Goal: Transaction & Acquisition: Purchase product/service

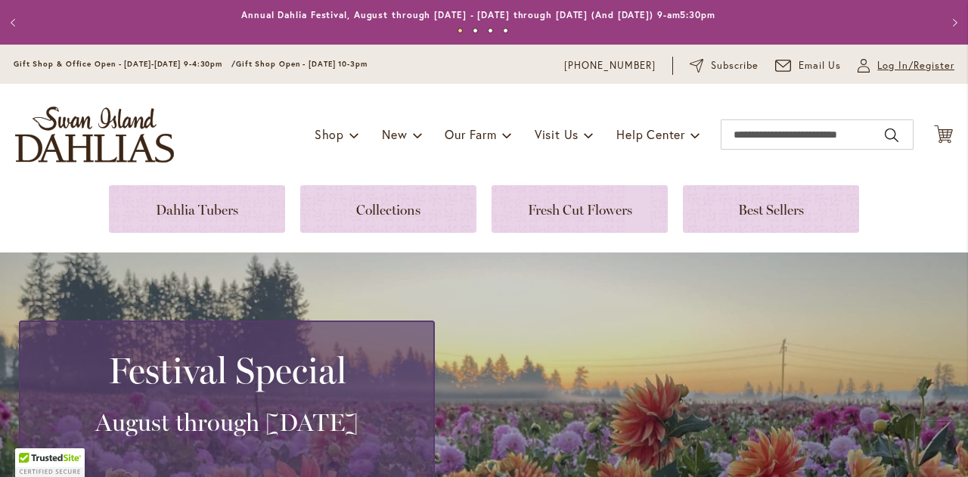
click at [877, 70] on span "Log In/Register" at bounding box center [915, 65] width 77 height 15
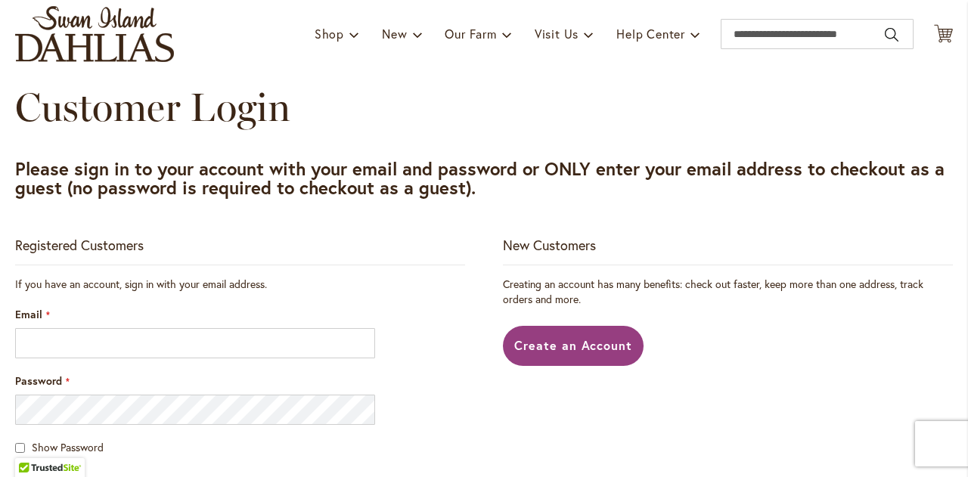
scroll to position [172, 0]
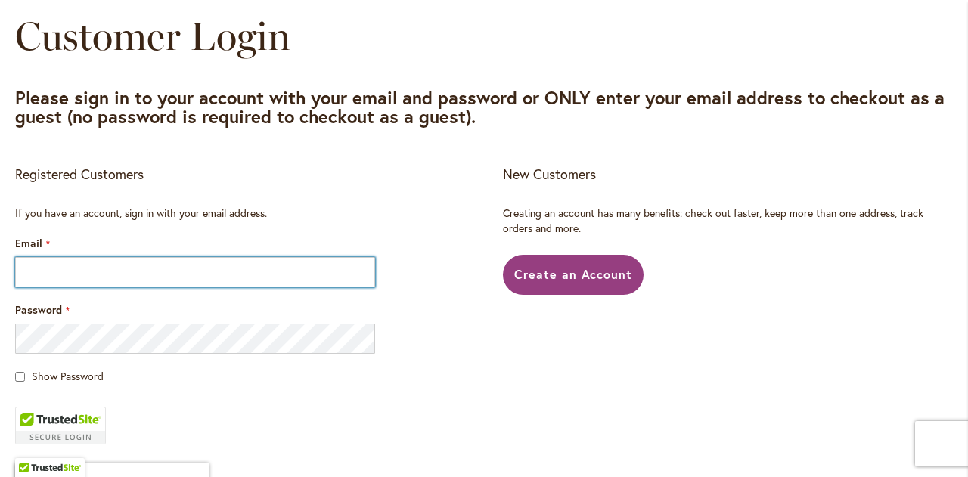
click at [57, 278] on input "Email" at bounding box center [195, 272] width 360 height 30
type input "**********"
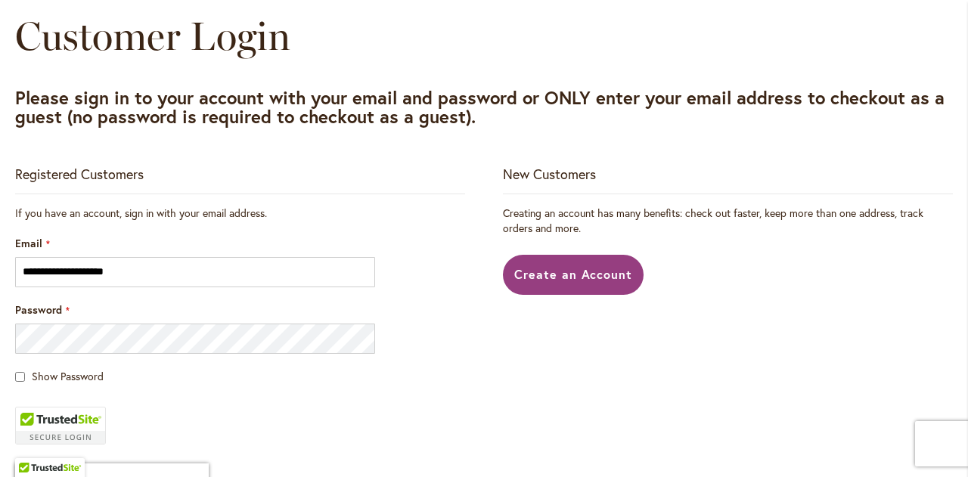
click at [374, 414] on fieldset "**********" at bounding box center [240, 398] width 450 height 385
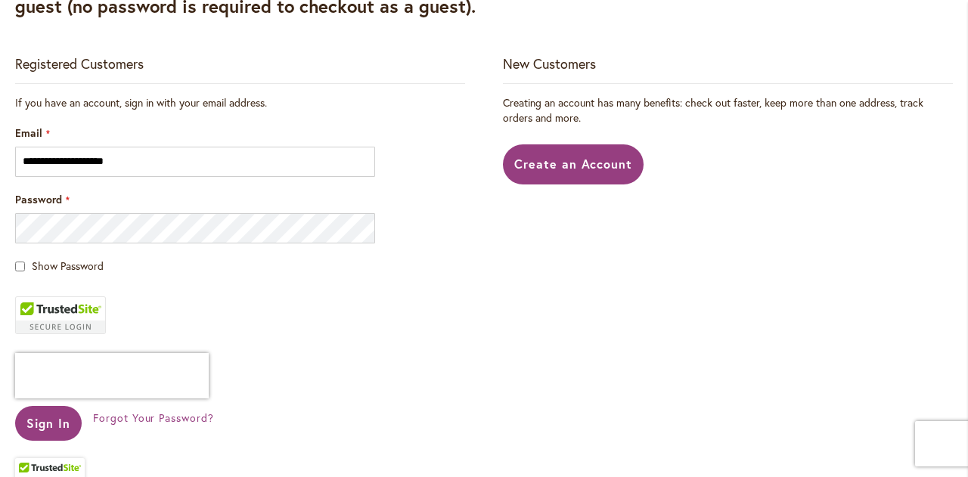
scroll to position [312, 0]
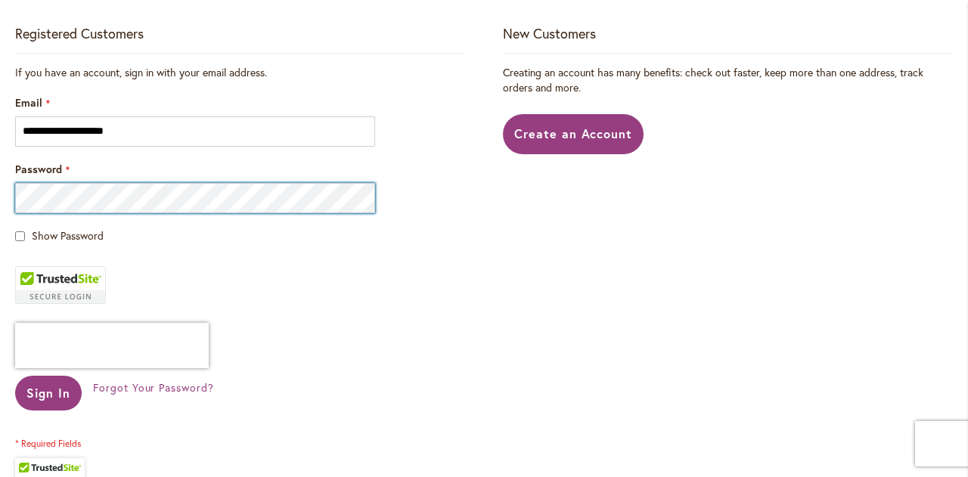
click at [15, 376] on button "Sign In" at bounding box center [48, 393] width 67 height 35
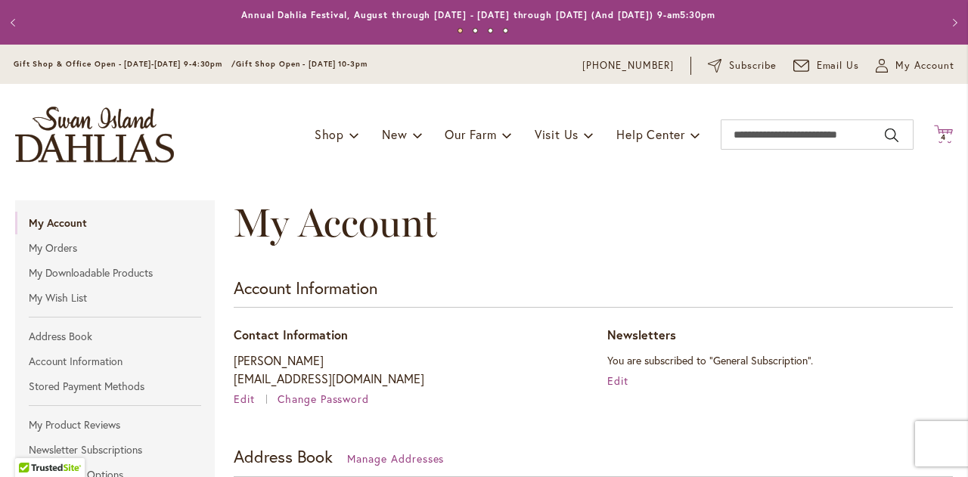
click at [935, 132] on icon "Cart .cls-1 { fill: #231f20; }" at bounding box center [943, 134] width 19 height 19
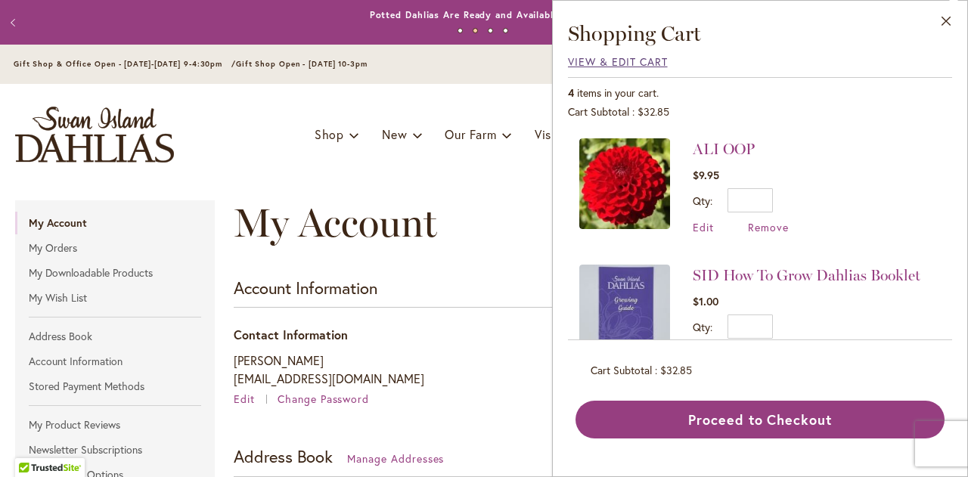
click at [630, 59] on span "View & Edit Cart" at bounding box center [618, 61] width 100 height 14
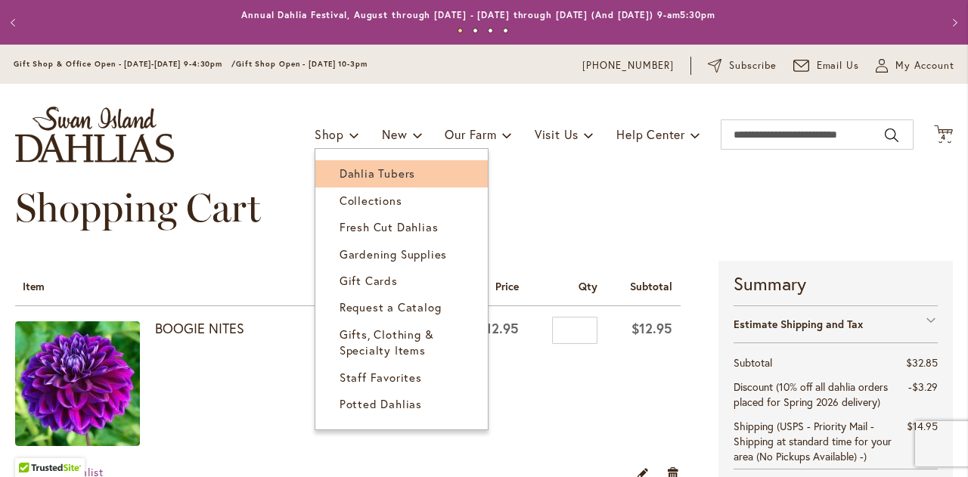
click at [340, 169] on span "Dahlia Tubers" at bounding box center [378, 173] width 76 height 15
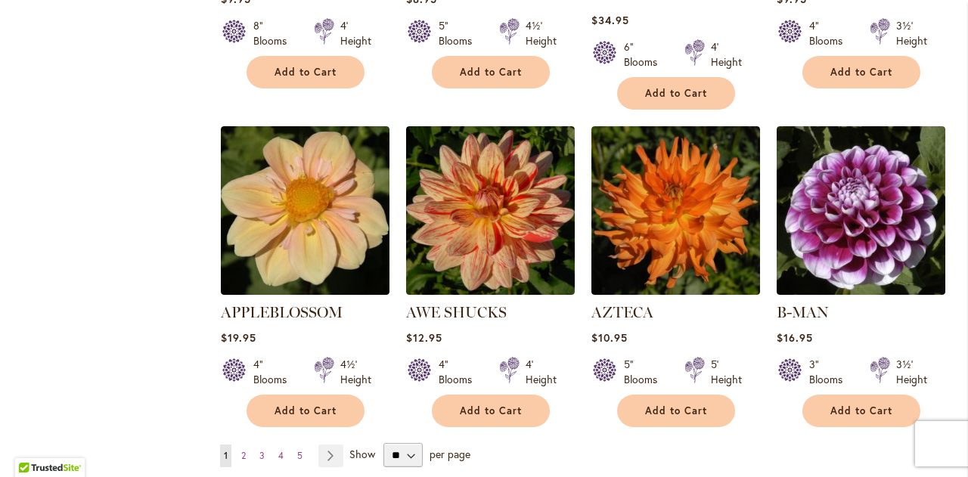
scroll to position [1240, 0]
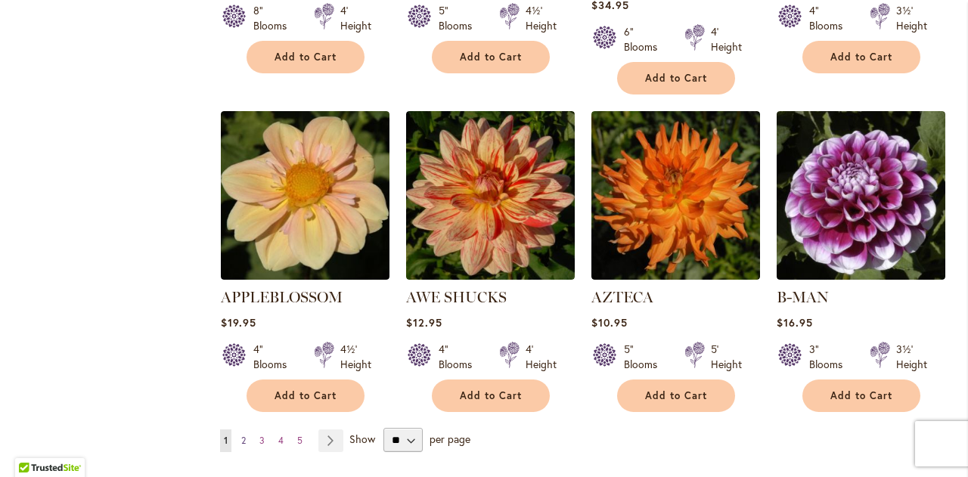
click at [241, 435] on span "2" at bounding box center [243, 440] width 5 height 11
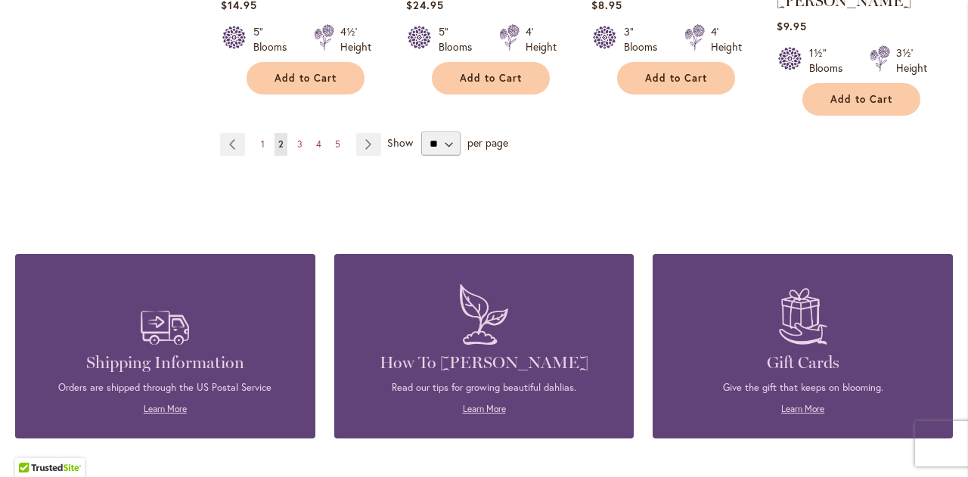
scroll to position [1543, 0]
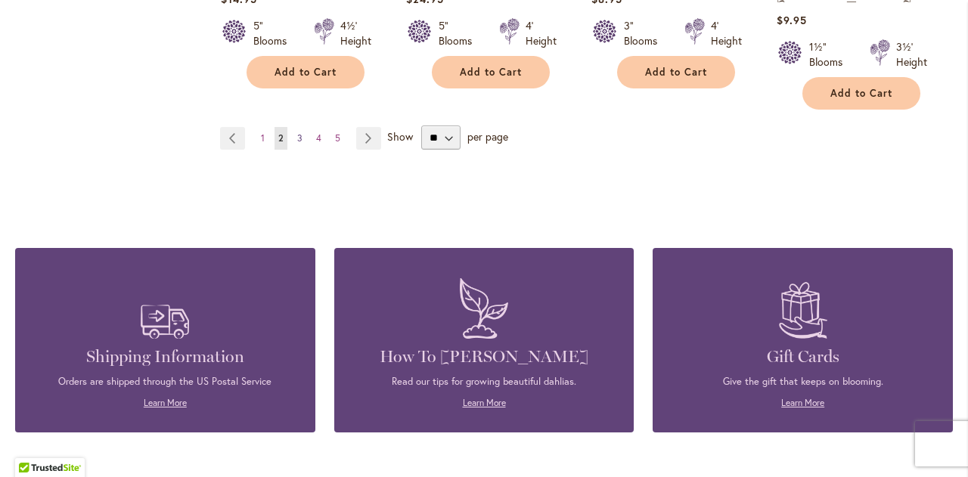
click at [297, 132] on span "3" at bounding box center [299, 137] width 5 height 11
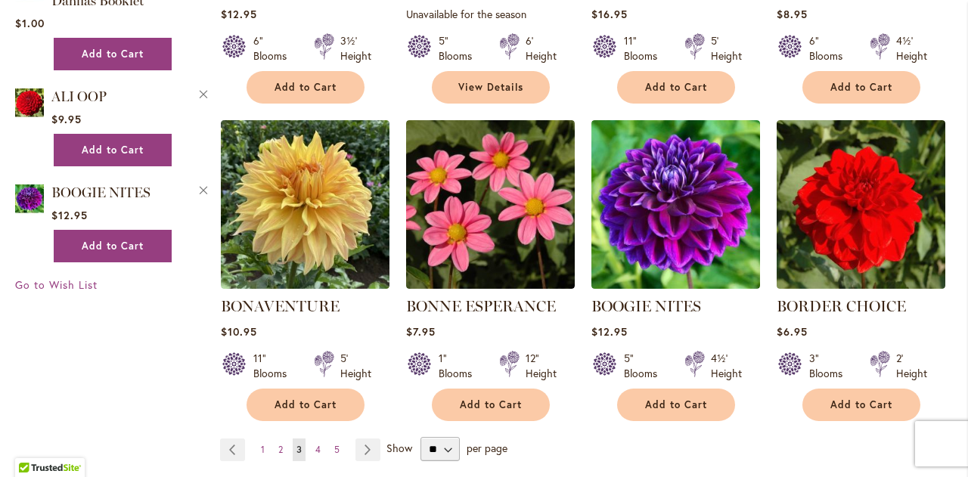
scroll to position [1240, 0]
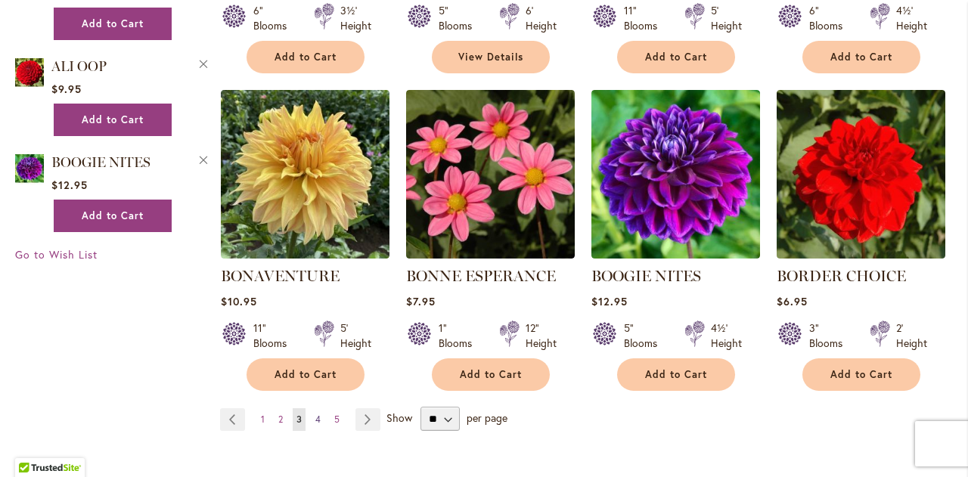
click at [315, 414] on span "4" at bounding box center [317, 419] width 5 height 11
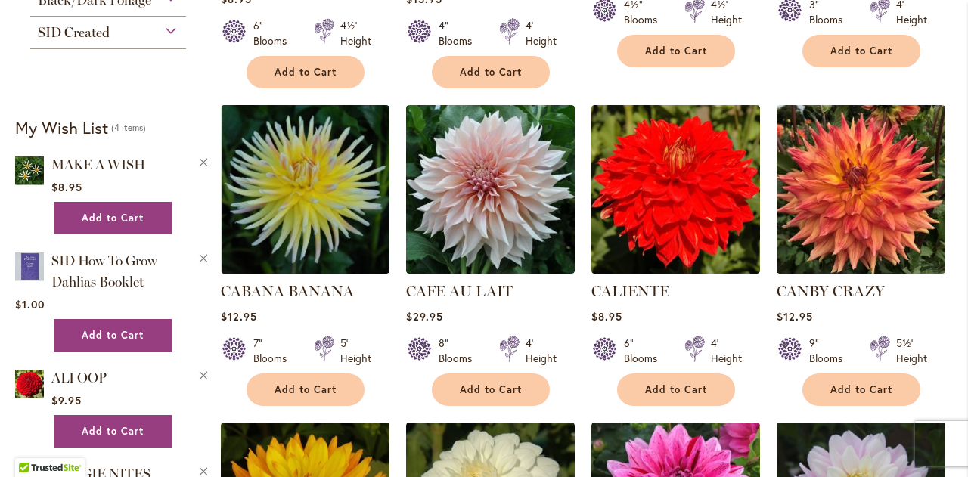
scroll to position [938, 0]
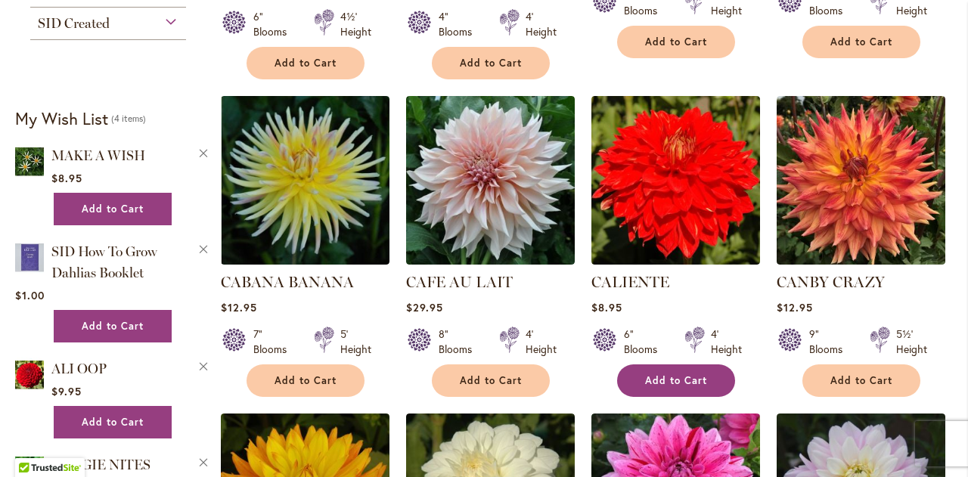
click at [649, 377] on span "Add to Cart" at bounding box center [676, 380] width 62 height 13
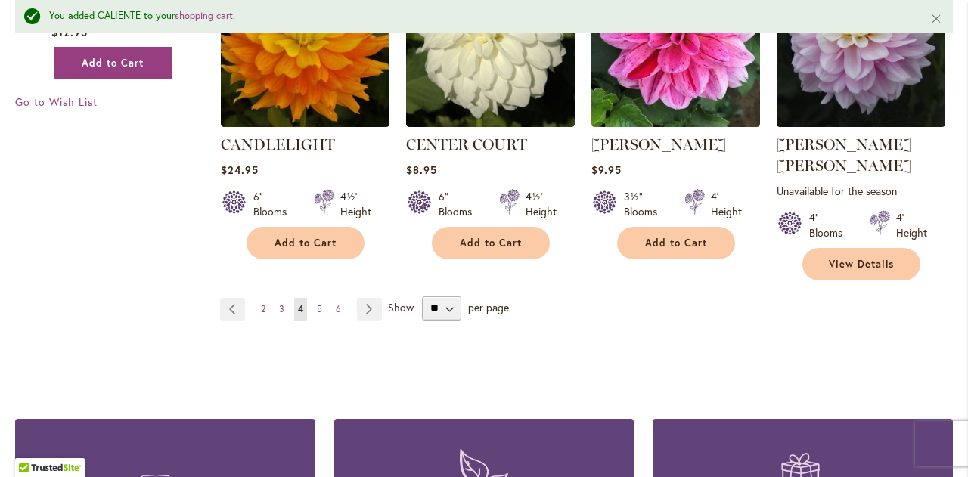
scroll to position [1462, 0]
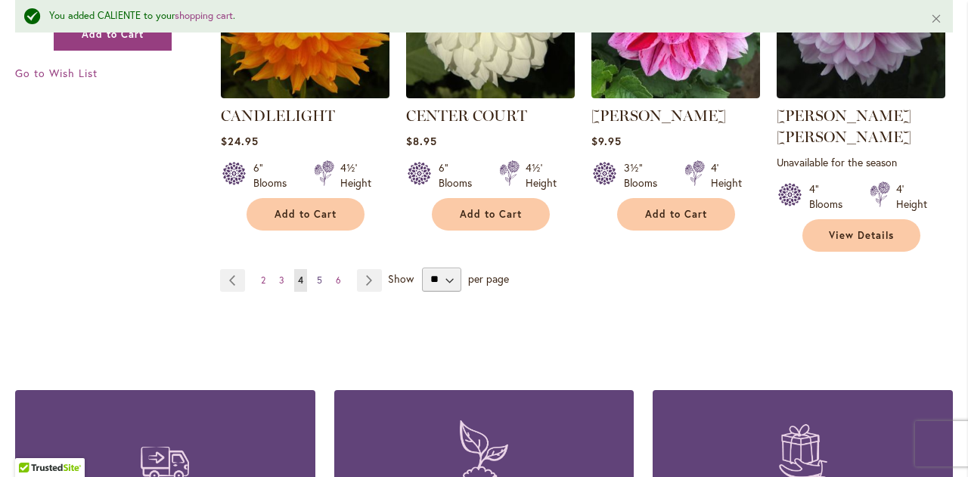
click at [317, 275] on span "5" at bounding box center [319, 280] width 5 height 11
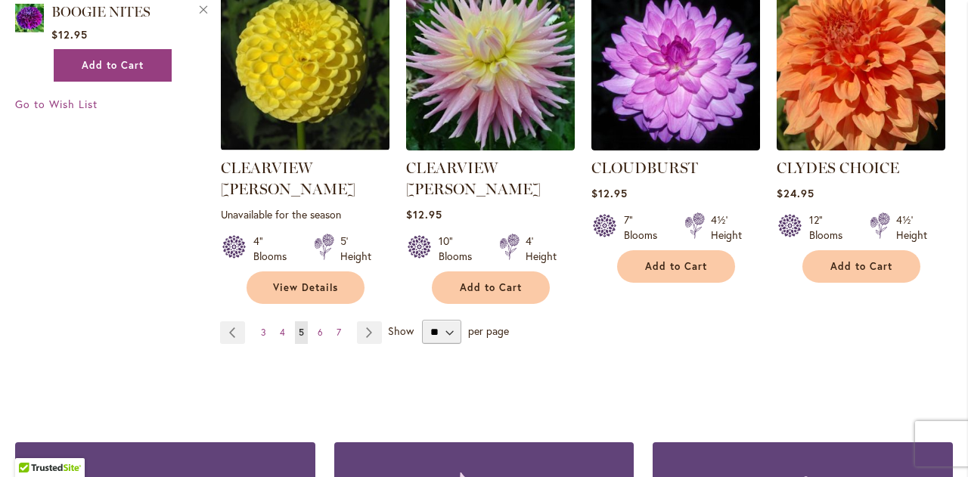
scroll to position [1532, 0]
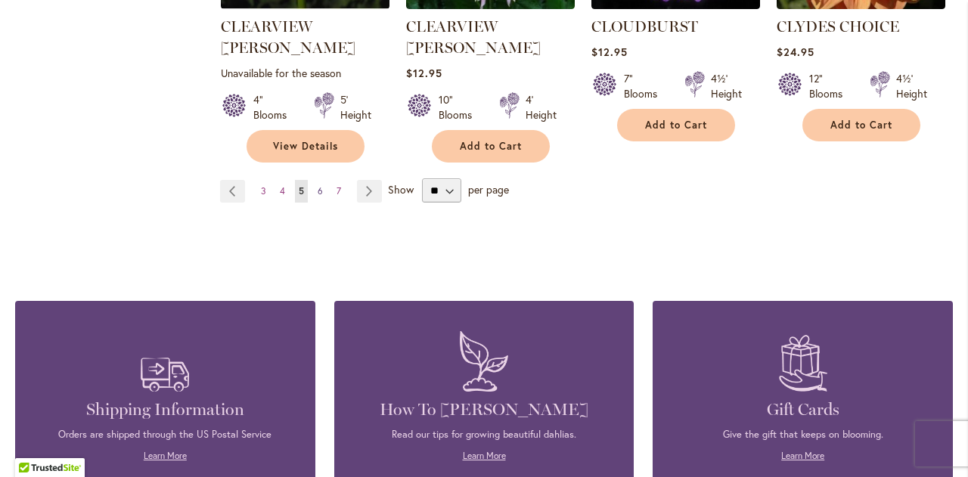
click at [318, 185] on span "6" at bounding box center [320, 190] width 5 height 11
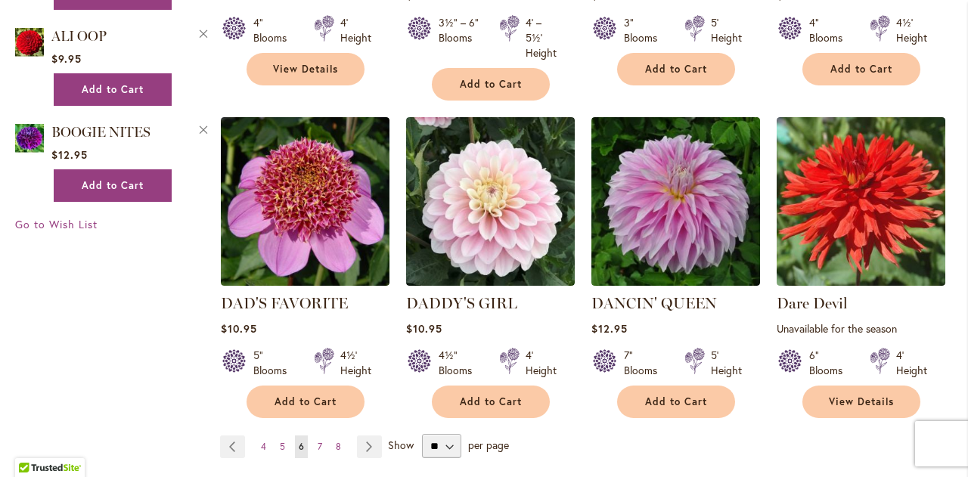
scroll to position [1301, 0]
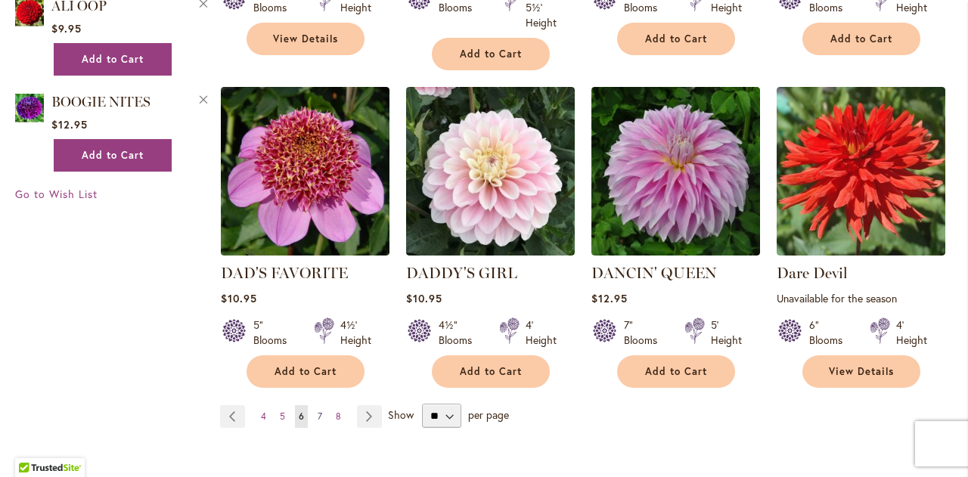
click at [318, 411] on span "7" at bounding box center [320, 416] width 5 height 11
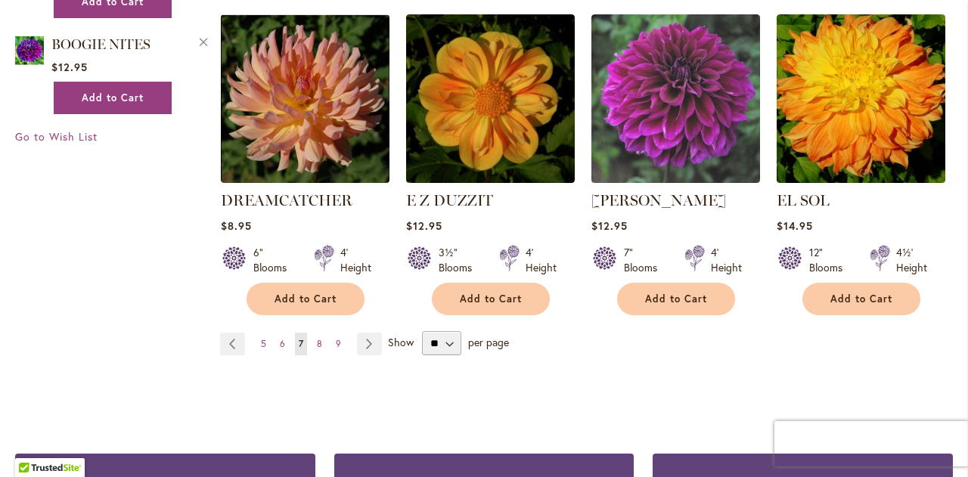
scroll to position [1361, 0]
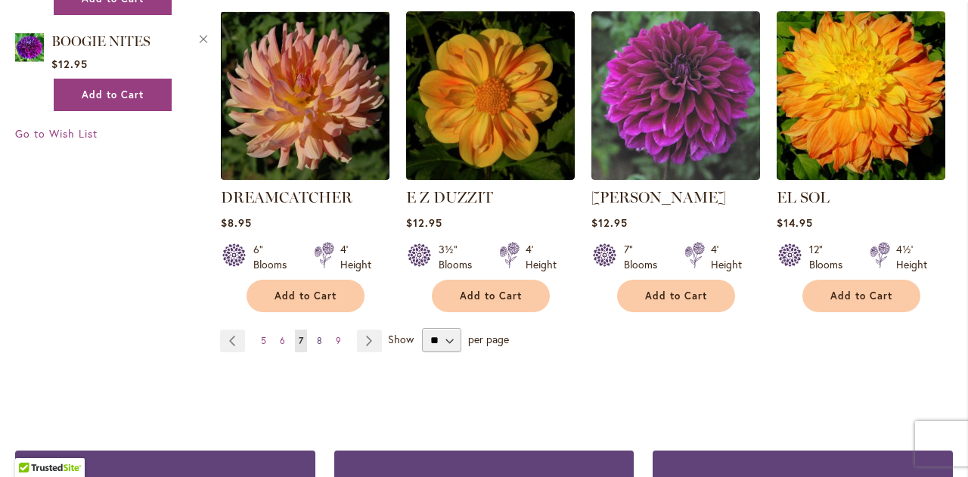
click at [317, 335] on span "8" at bounding box center [319, 340] width 5 height 11
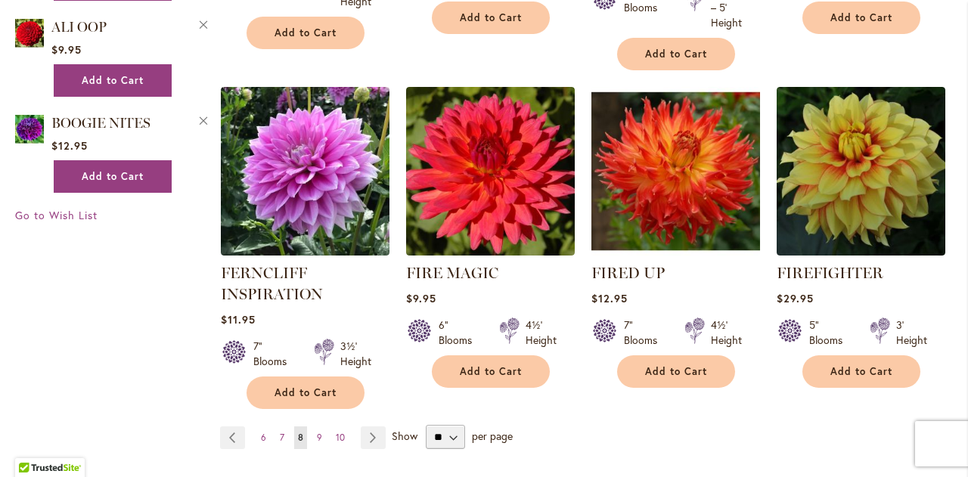
scroll to position [1310, 0]
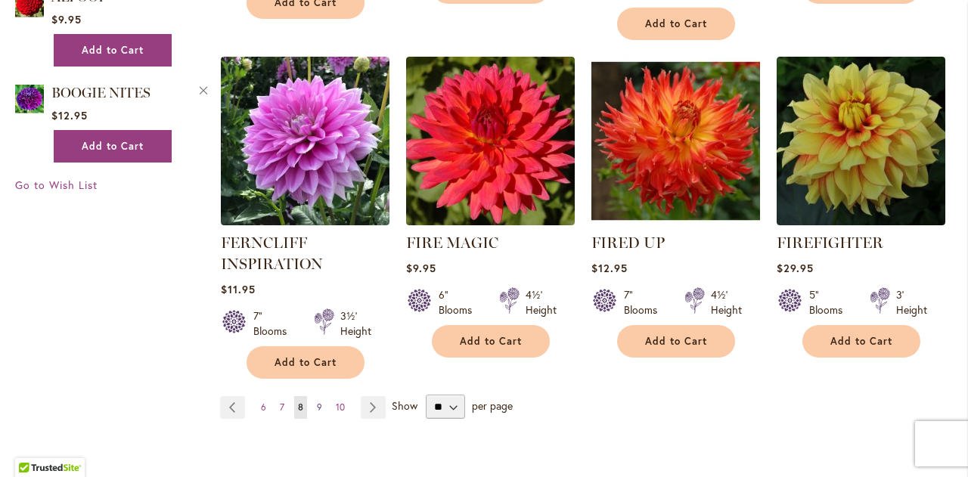
click at [317, 402] on span "9" at bounding box center [319, 407] width 5 height 11
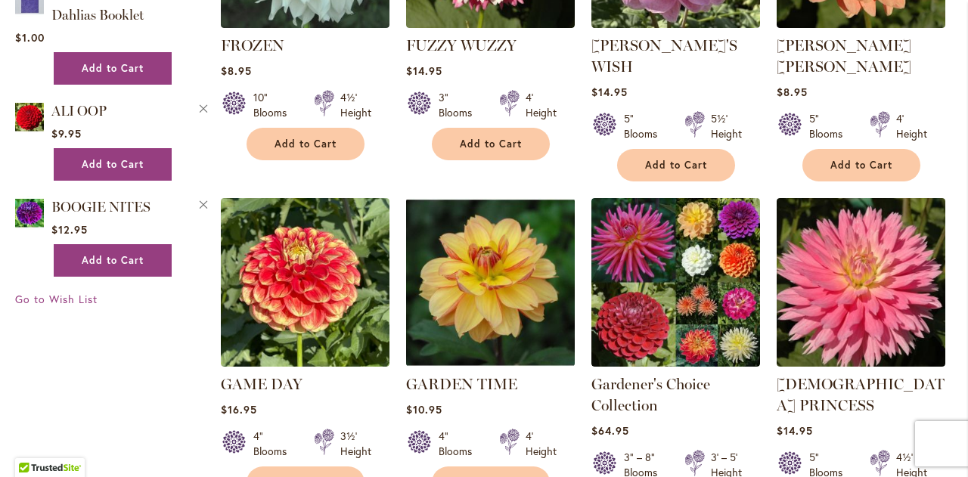
scroll to position [1210, 0]
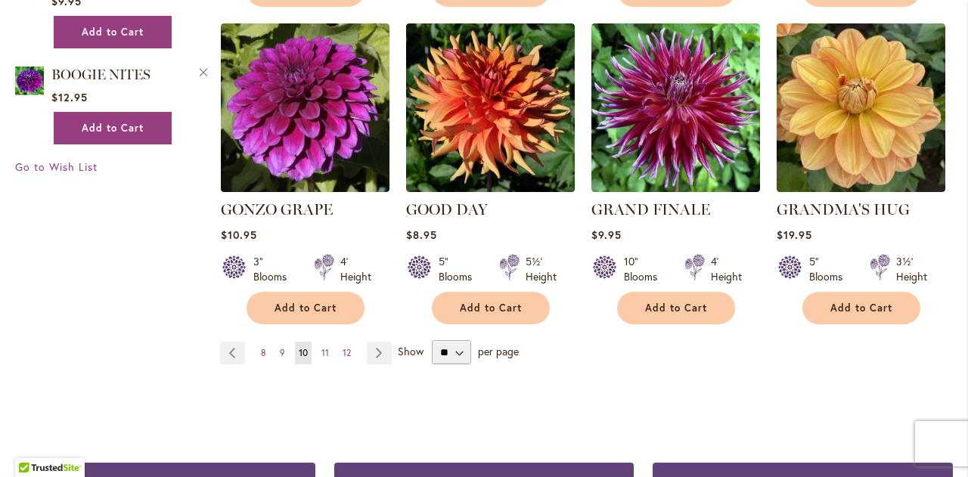
scroll to position [1333, 0]
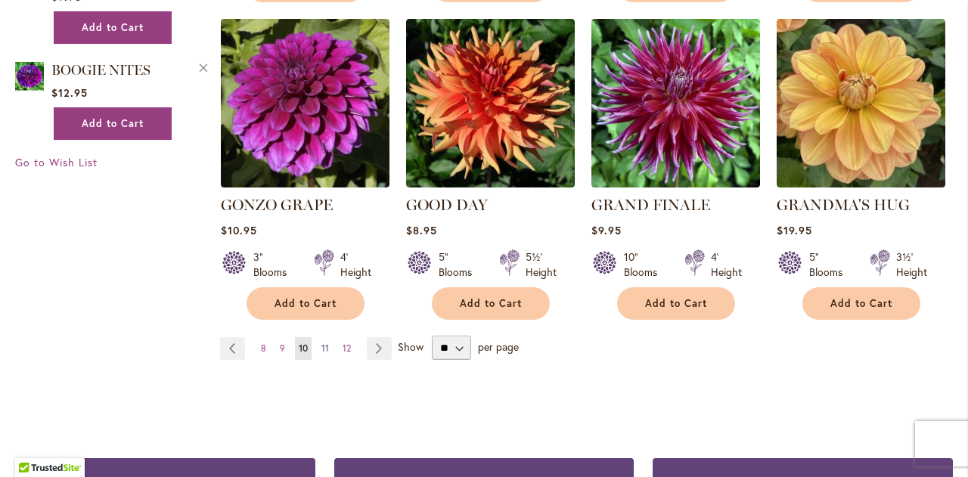
click at [321, 343] on span "11" at bounding box center [325, 348] width 8 height 11
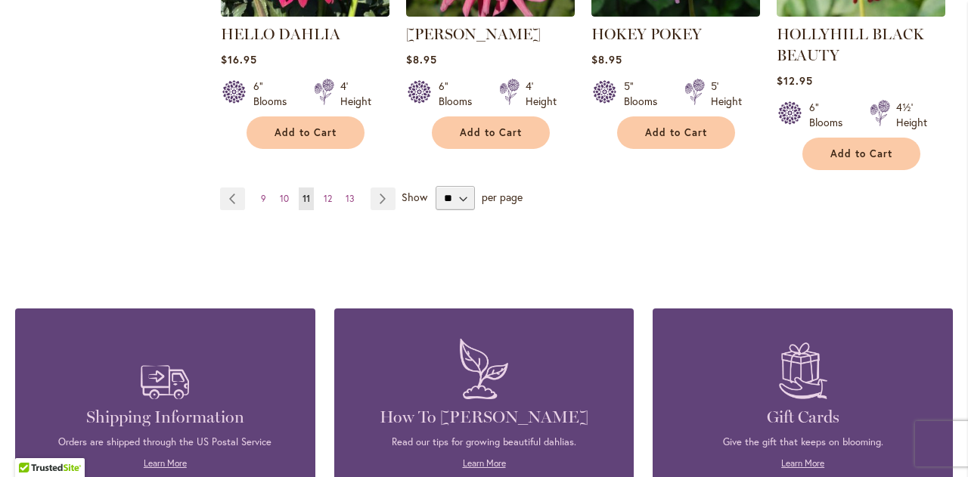
scroll to position [1543, 0]
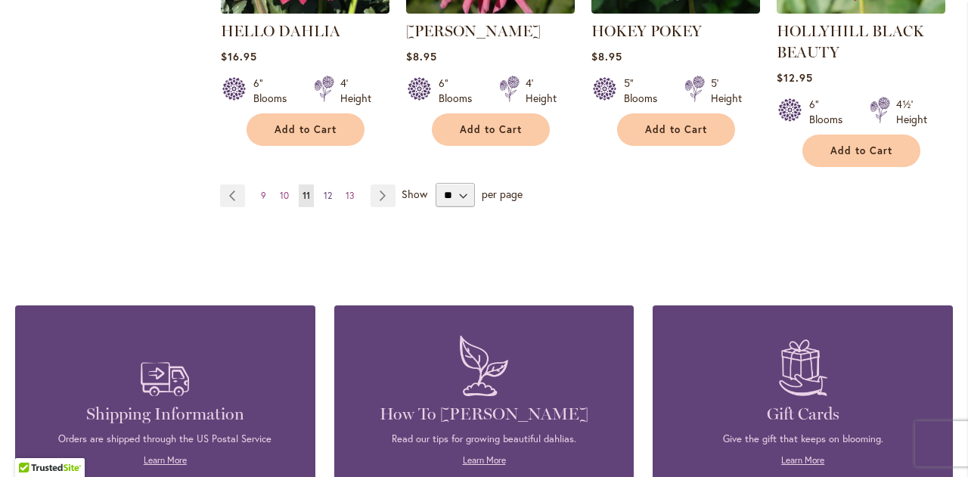
click at [325, 190] on span "12" at bounding box center [328, 195] width 8 height 11
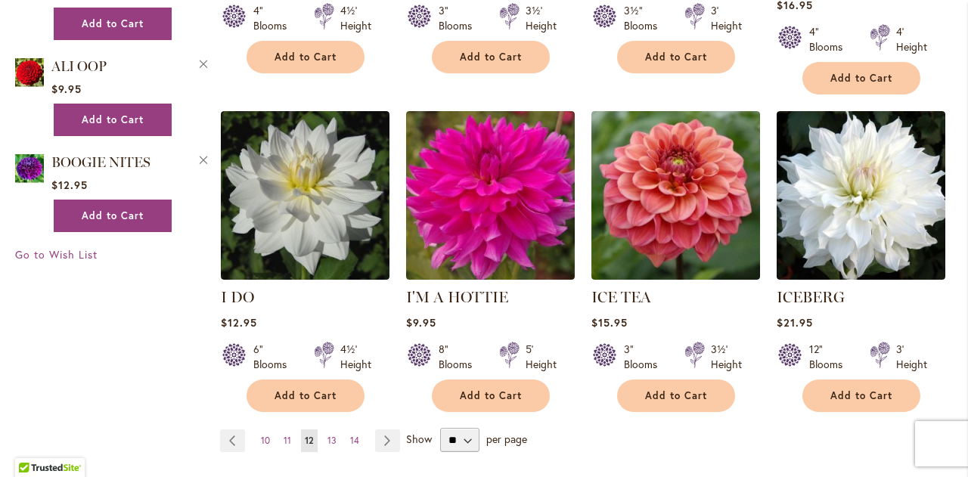
scroll to position [1271, 0]
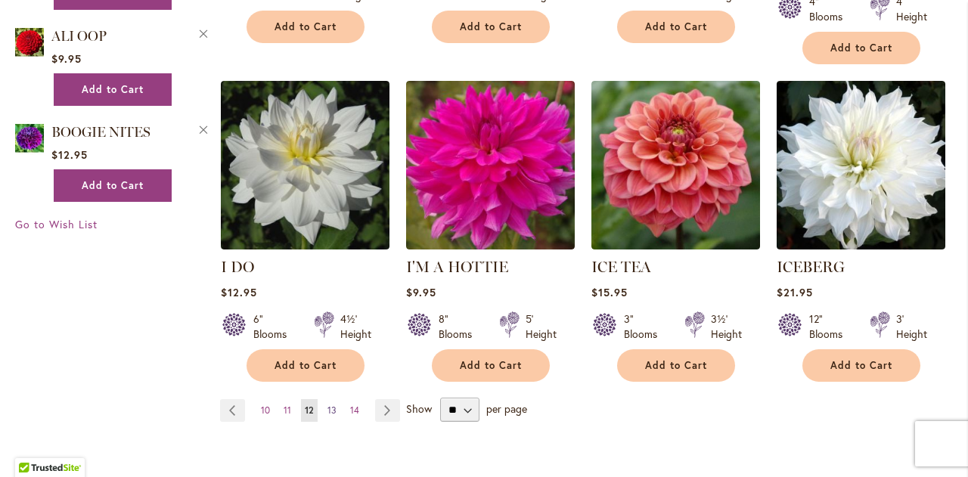
click at [331, 405] on span "13" at bounding box center [332, 410] width 9 height 11
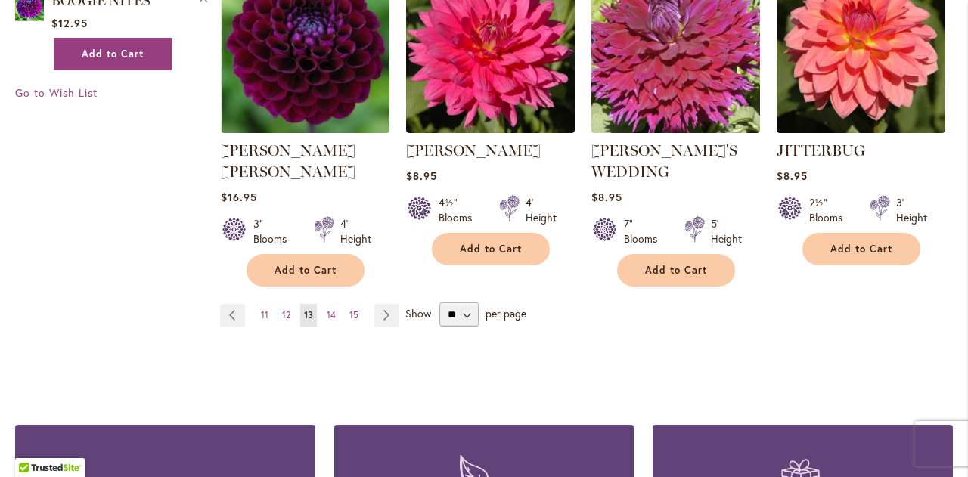
scroll to position [1453, 0]
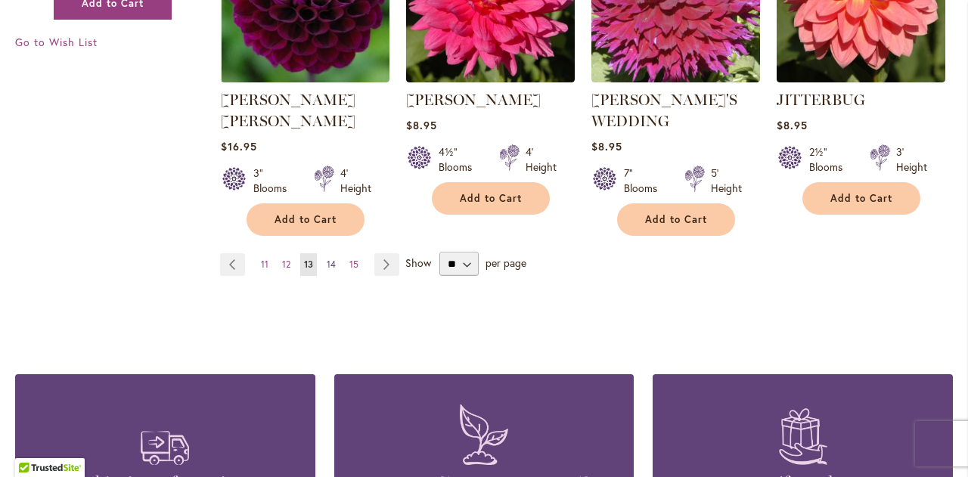
click at [329, 259] on span "14" at bounding box center [331, 264] width 9 height 11
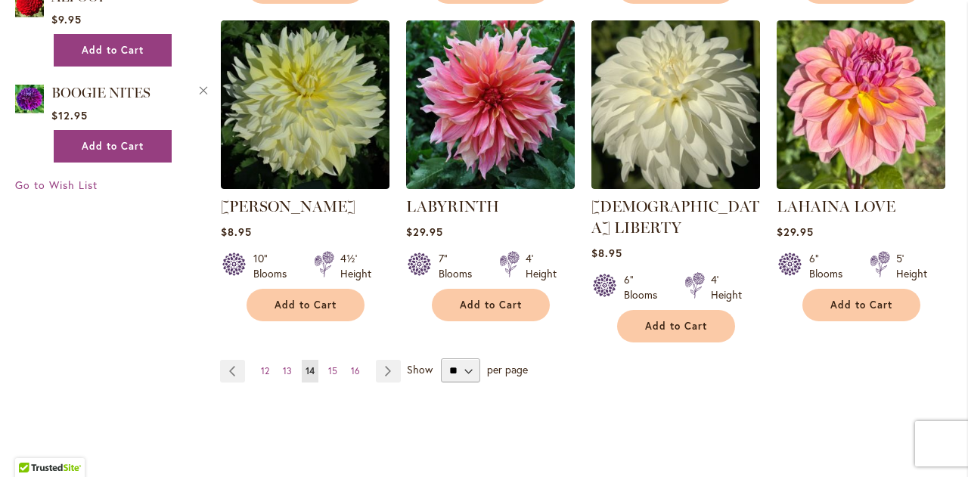
scroll to position [1331, 0]
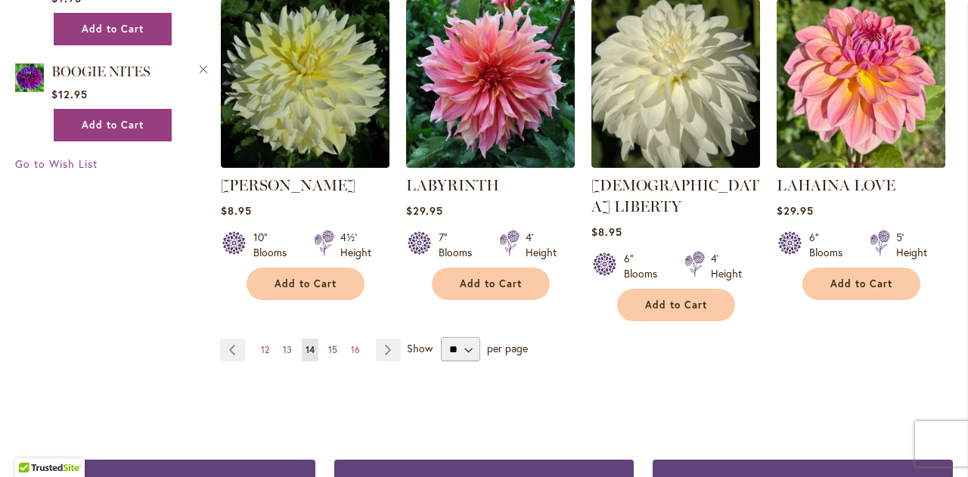
click at [331, 344] on span "15" at bounding box center [332, 349] width 9 height 11
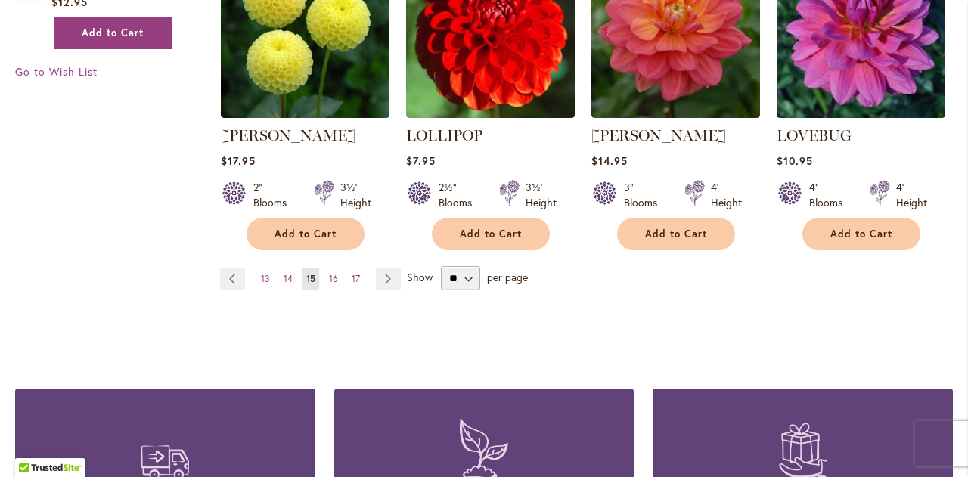
scroll to position [1434, 0]
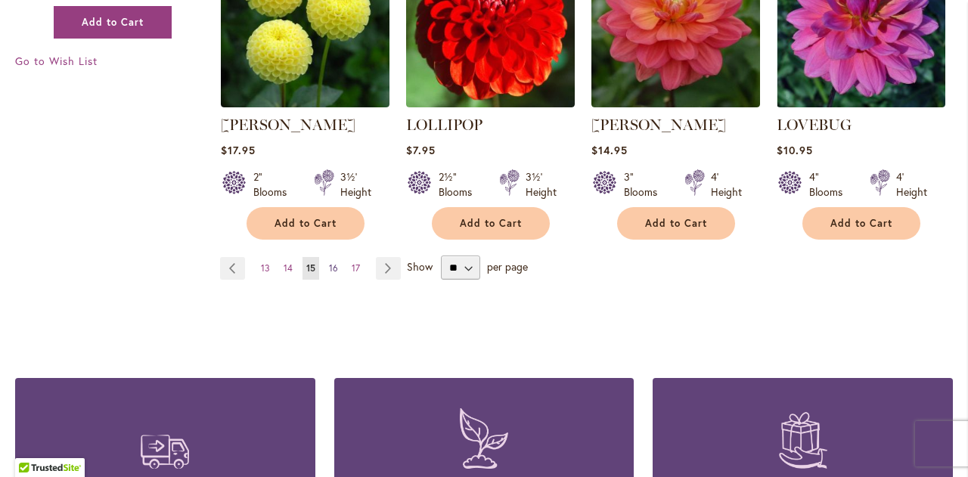
click at [331, 262] on span "16" at bounding box center [333, 267] width 9 height 11
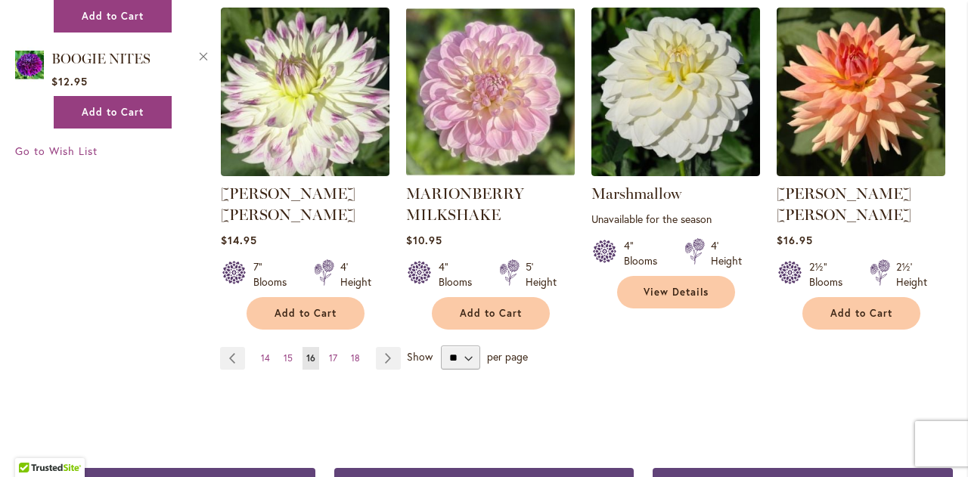
scroll to position [1422, 0]
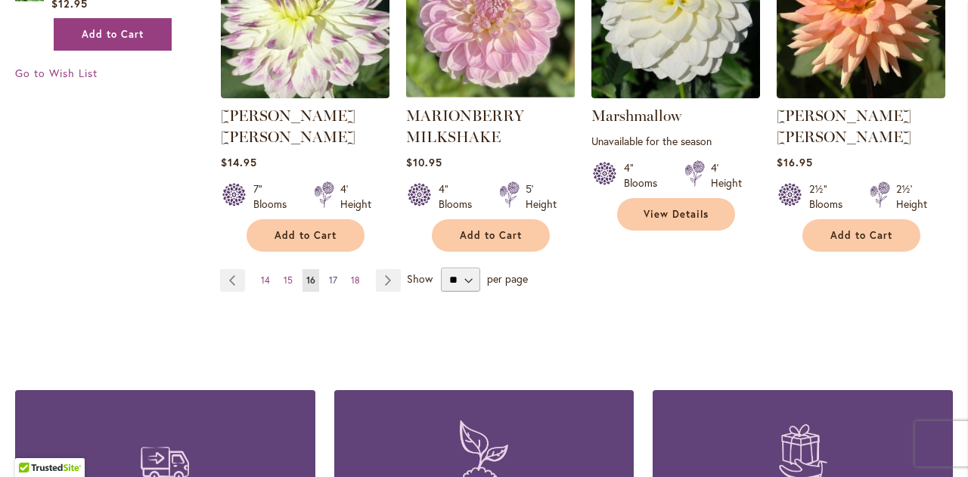
click at [331, 275] on span "17" at bounding box center [333, 280] width 8 height 11
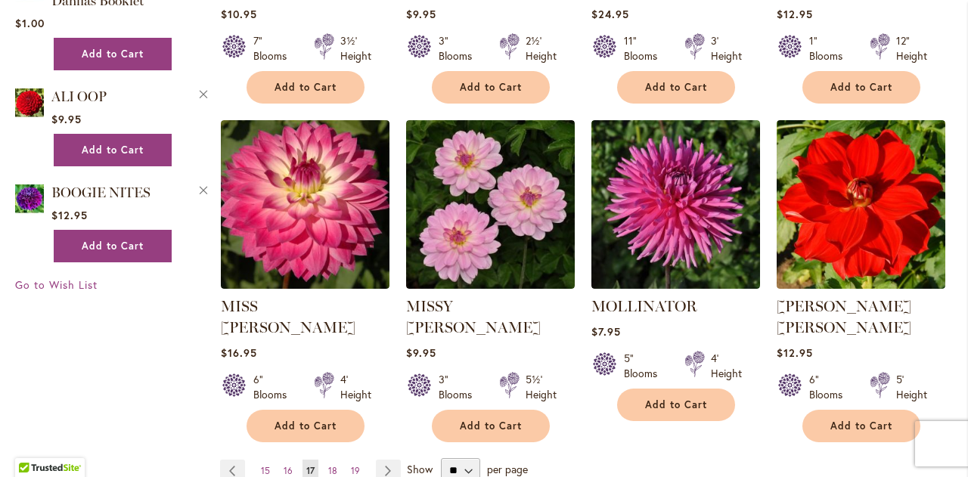
scroll to position [1240, 0]
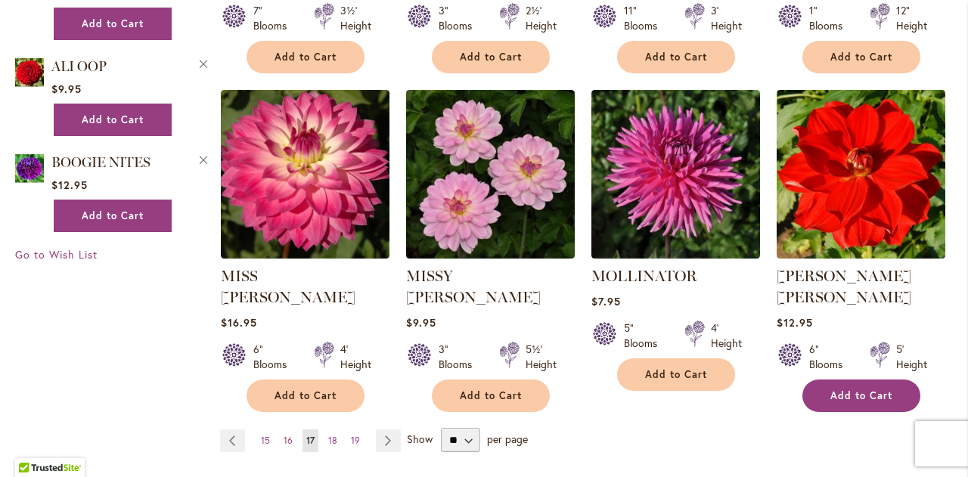
click at [861, 380] on button "Add to Cart" at bounding box center [861, 396] width 118 height 33
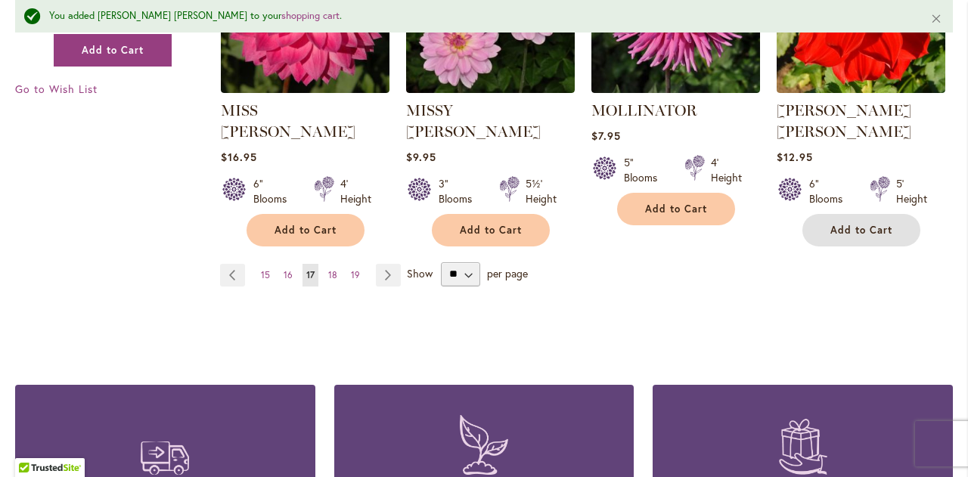
scroll to position [1461, 0]
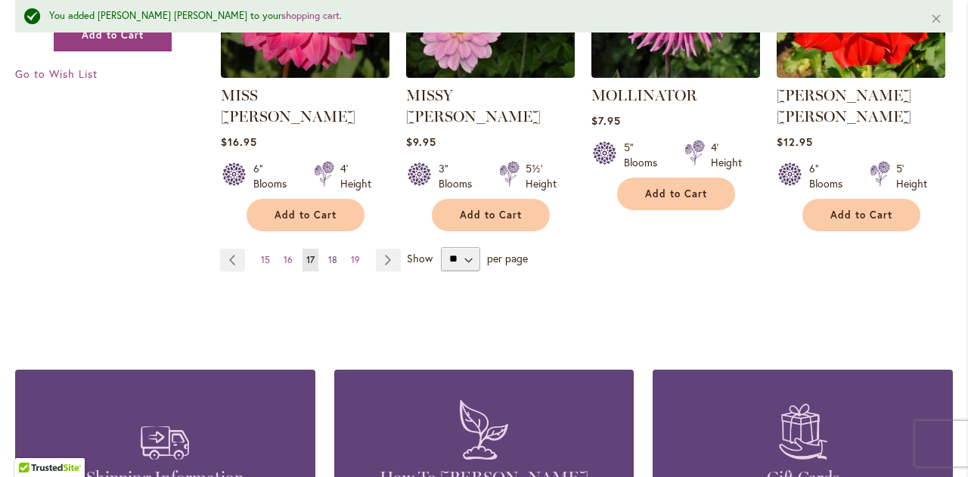
click at [332, 254] on span "18" at bounding box center [332, 259] width 9 height 11
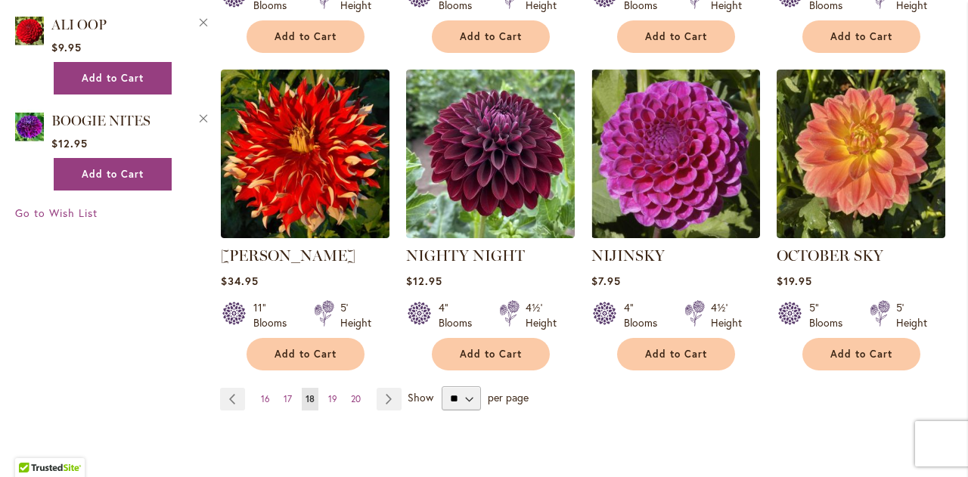
scroll to position [1312, 0]
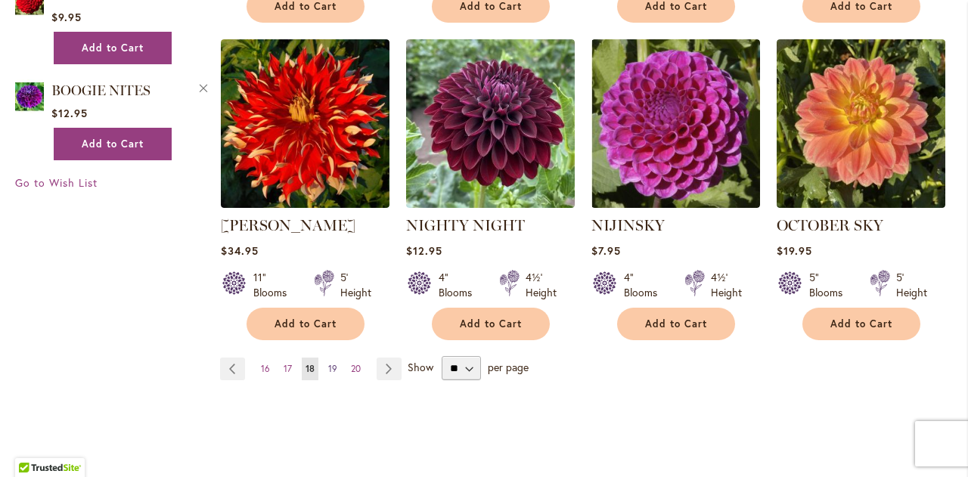
click at [331, 363] on span "19" at bounding box center [332, 368] width 9 height 11
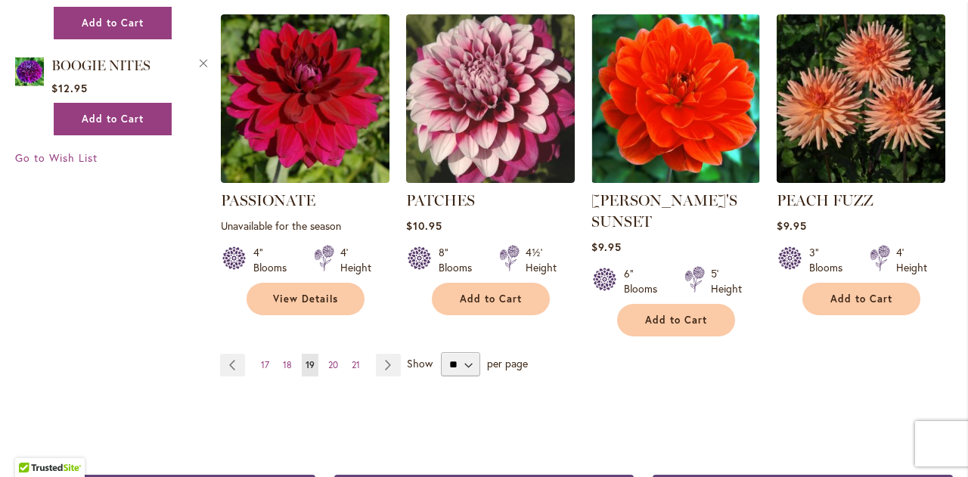
scroll to position [1361, 0]
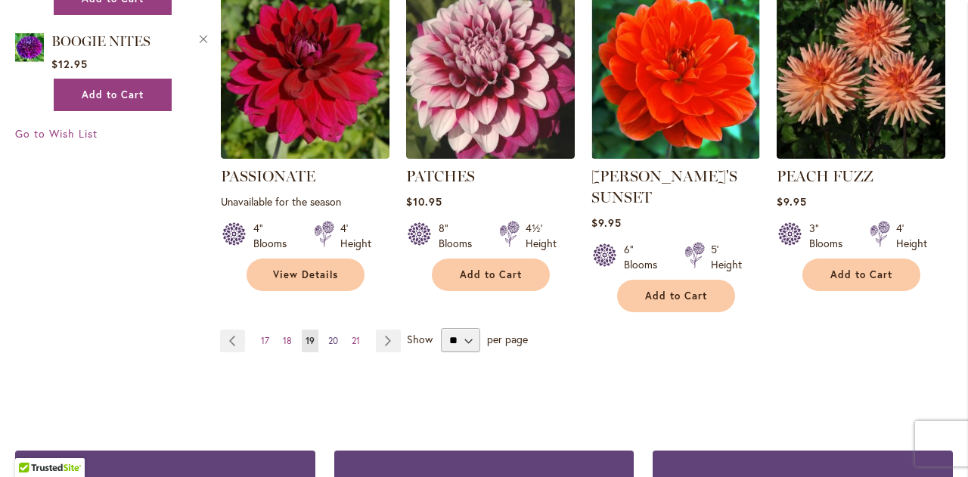
click at [331, 335] on span "20" at bounding box center [333, 340] width 10 height 11
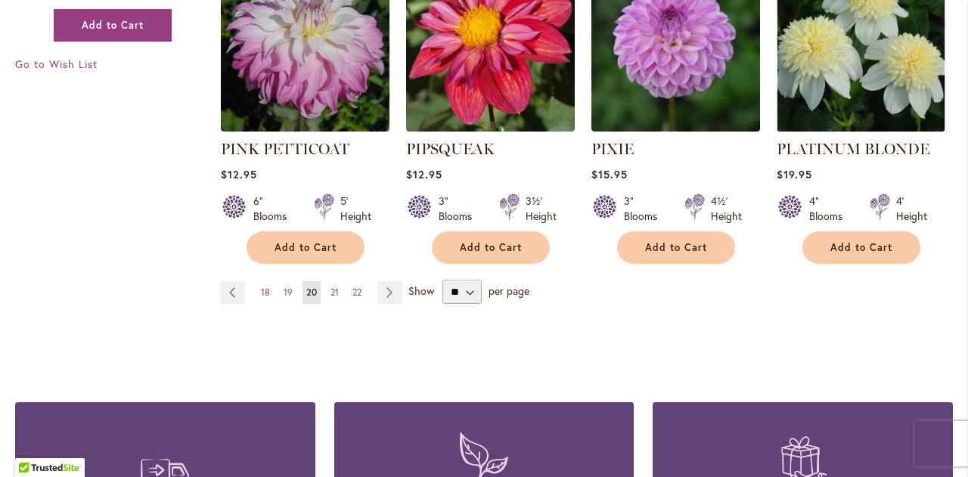
scroll to position [1451, 0]
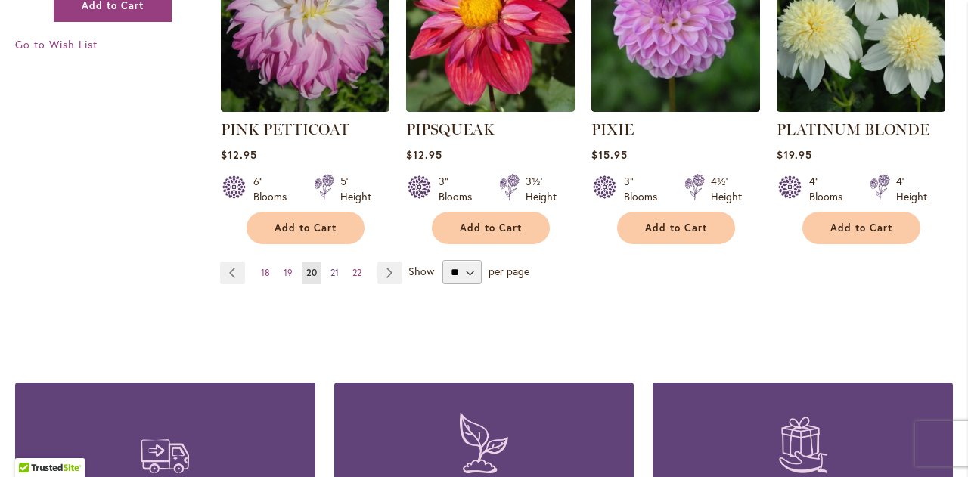
click at [331, 267] on span "21" at bounding box center [335, 272] width 8 height 11
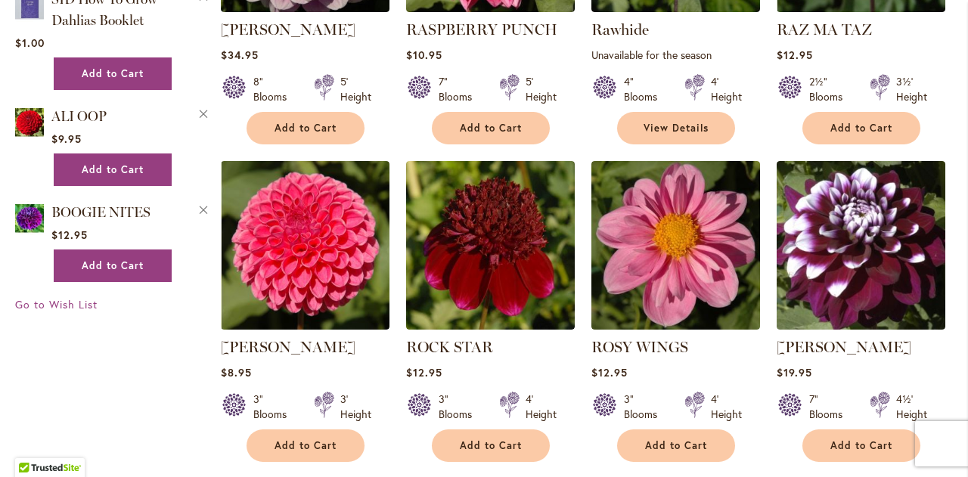
scroll to position [1221, 0]
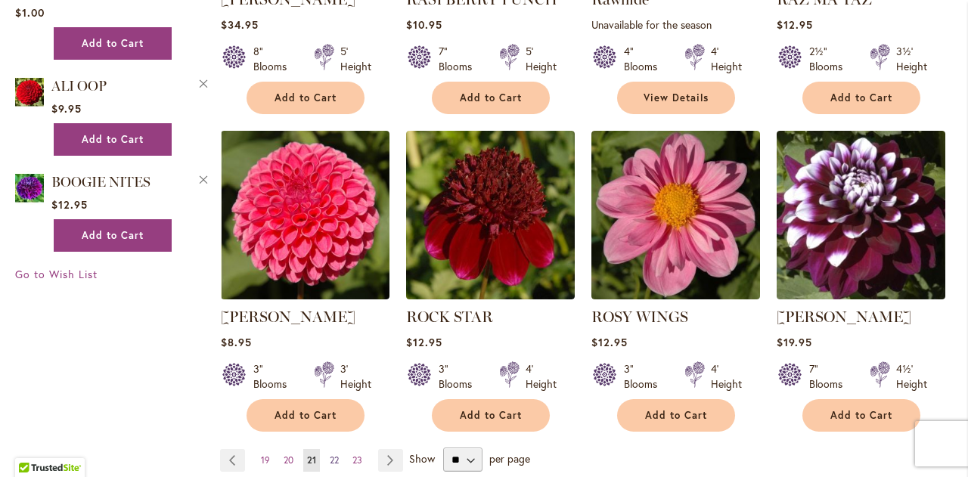
click at [330, 457] on span "22" at bounding box center [334, 460] width 9 height 11
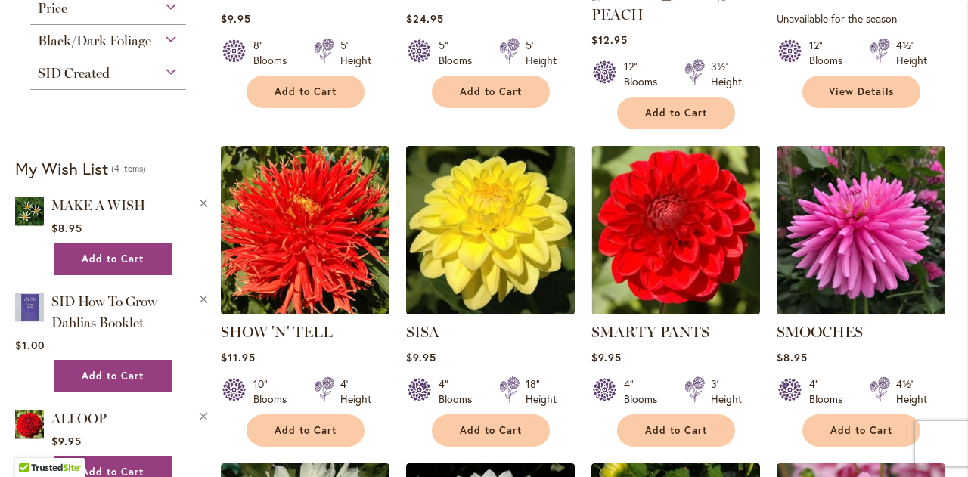
scroll to position [918, 0]
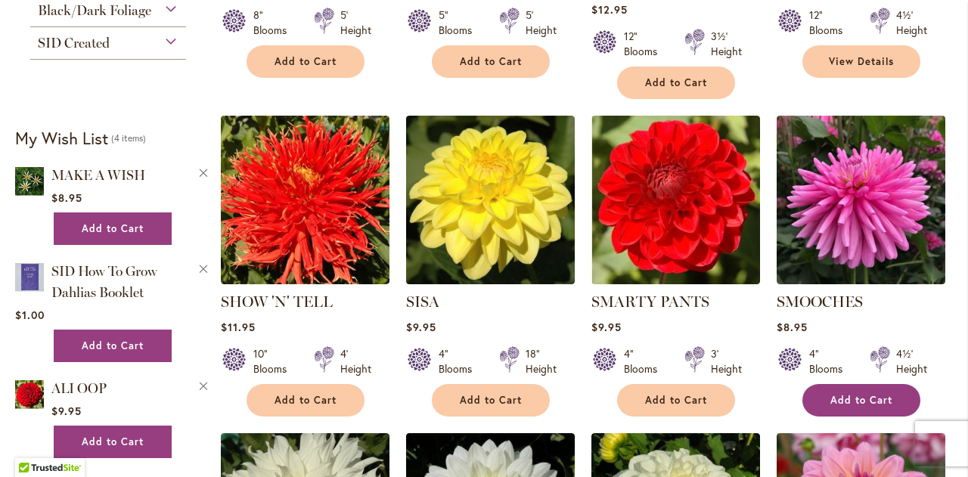
click at [867, 384] on button "Add to Cart" at bounding box center [861, 400] width 118 height 33
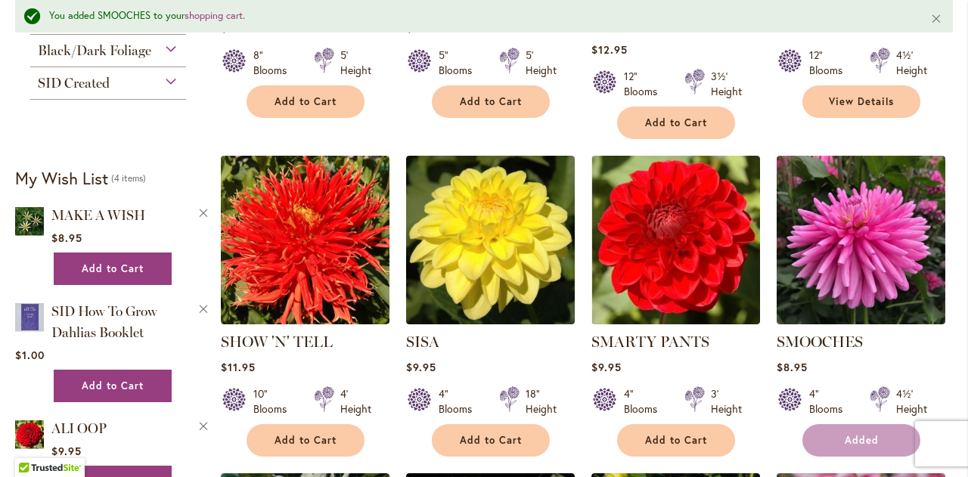
scroll to position [958, 0]
